Goal: Transaction & Acquisition: Subscribe to service/newsletter

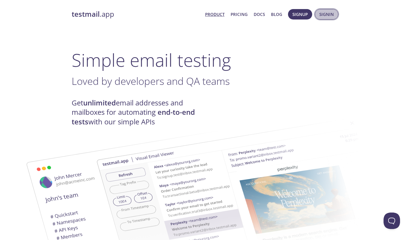
click at [321, 16] on span "Signin" at bounding box center [326, 14] width 15 height 7
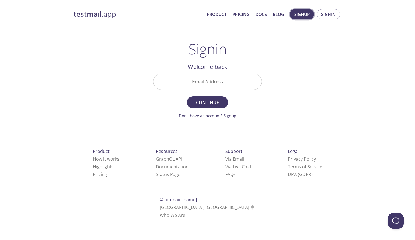
click at [301, 12] on span "Signup" at bounding box center [301, 14] width 15 height 7
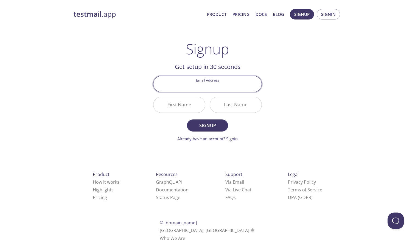
click at [5, 2] on html "testmail .app Product Pricing Docs Blog Signup Signin Signup Get setup in 30 se…" at bounding box center [207, 124] width 415 height 249
